Goal: Information Seeking & Learning: Understand process/instructions

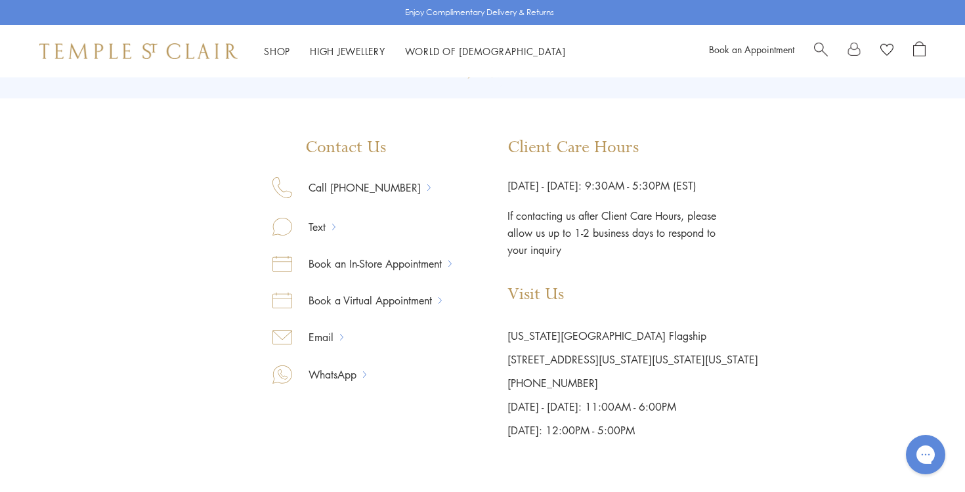
click at [856, 49] on link at bounding box center [853, 51] width 13 height 20
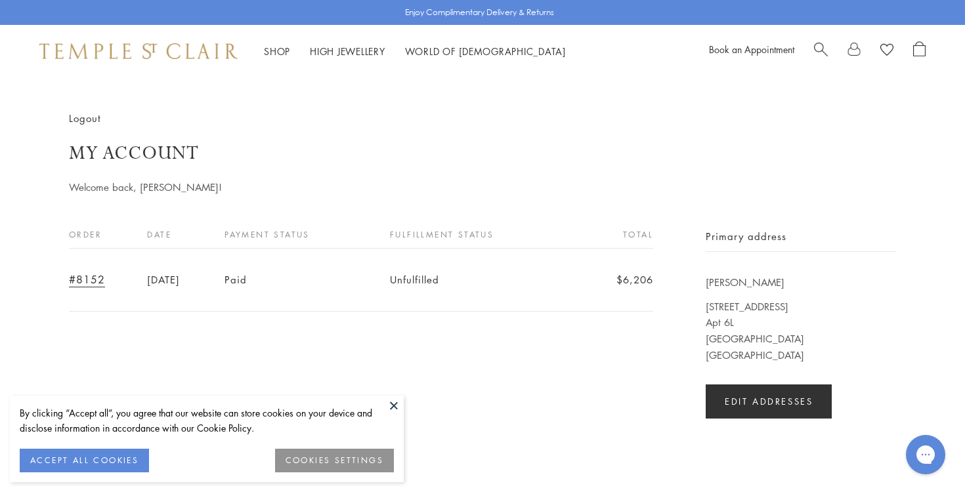
click at [394, 404] on button at bounding box center [394, 406] width 20 height 20
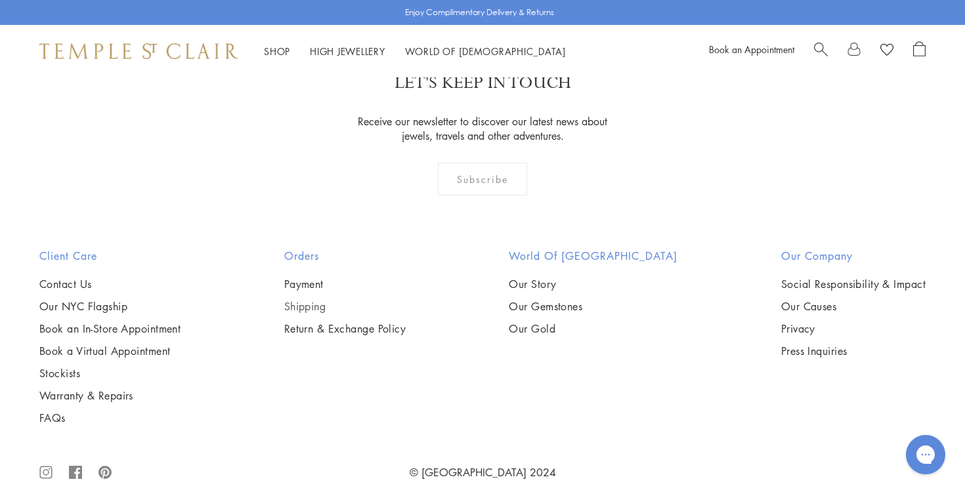
scroll to position [461, 0]
click at [322, 276] on link "Payment" at bounding box center [345, 283] width 122 height 14
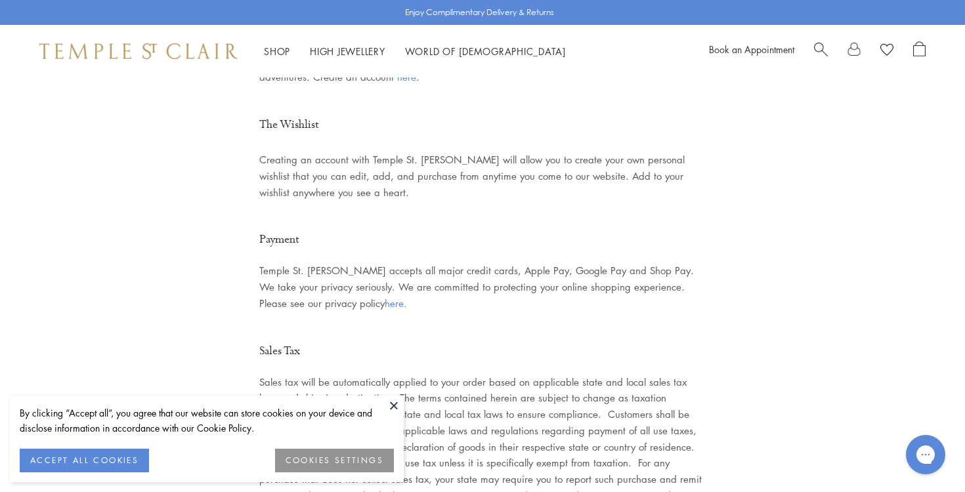
click at [395, 404] on button at bounding box center [394, 406] width 20 height 20
